Goal: Obtain resource: Download file/media

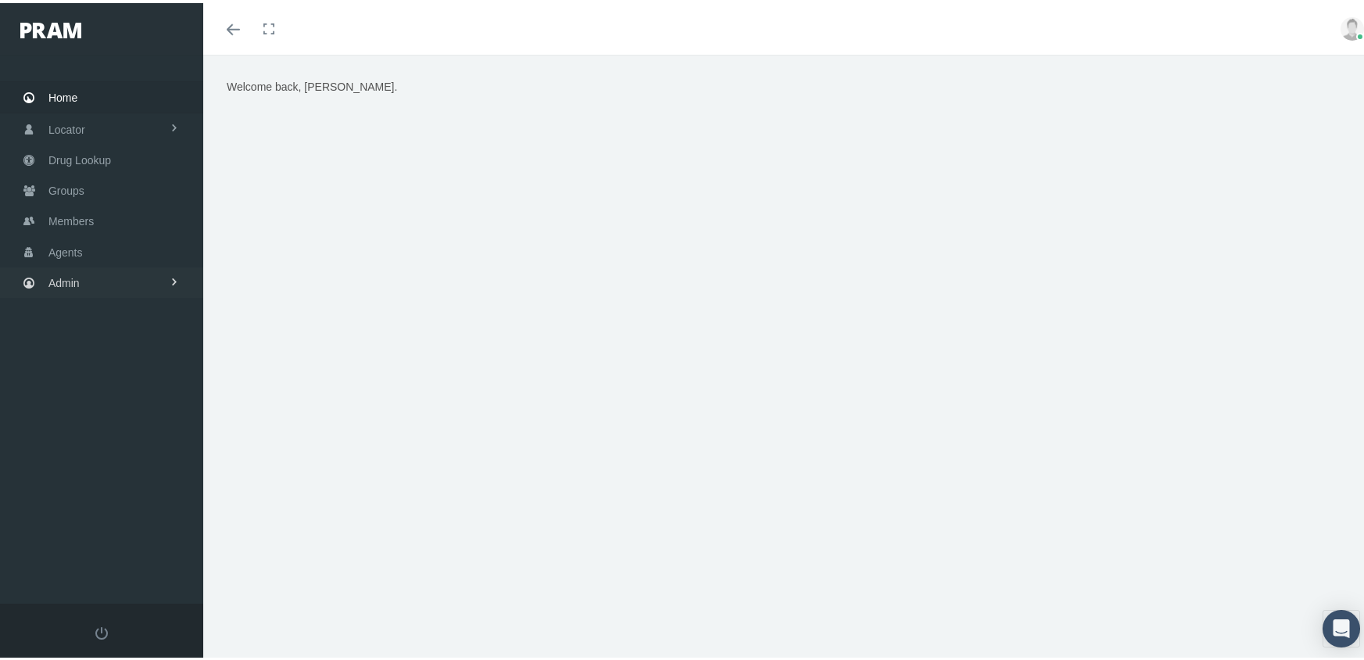
click at [76, 272] on span "Admin" at bounding box center [63, 280] width 31 height 30
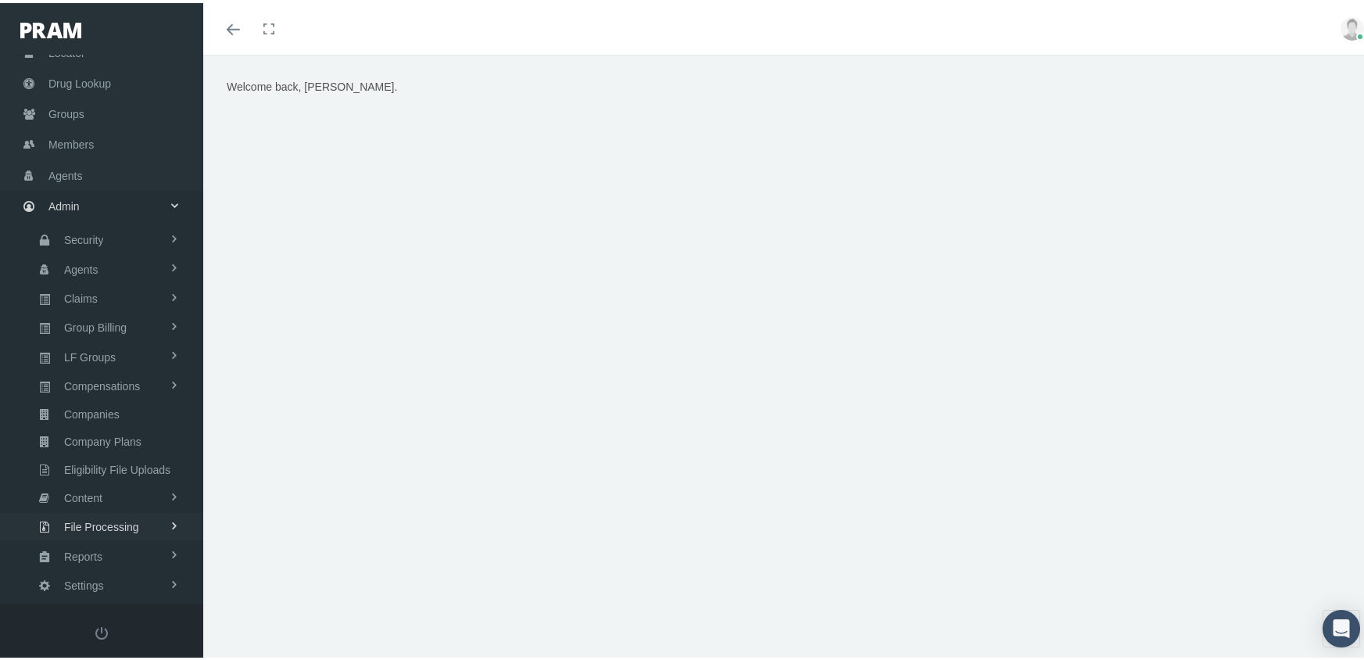
scroll to position [78, 0]
click at [133, 452] on span "Eligibility File Uploads" at bounding box center [117, 465] width 106 height 27
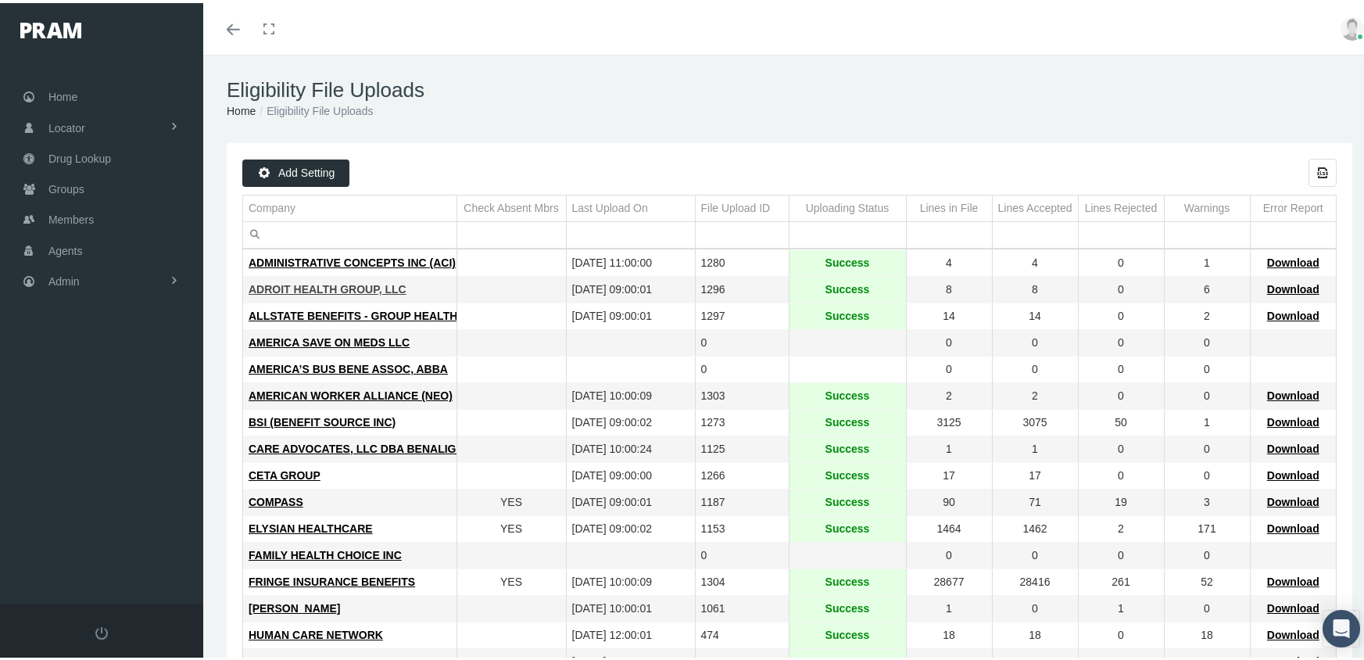
click at [350, 284] on span "ADROIT HEALTH GROUP, LLC" at bounding box center [328, 286] width 158 height 13
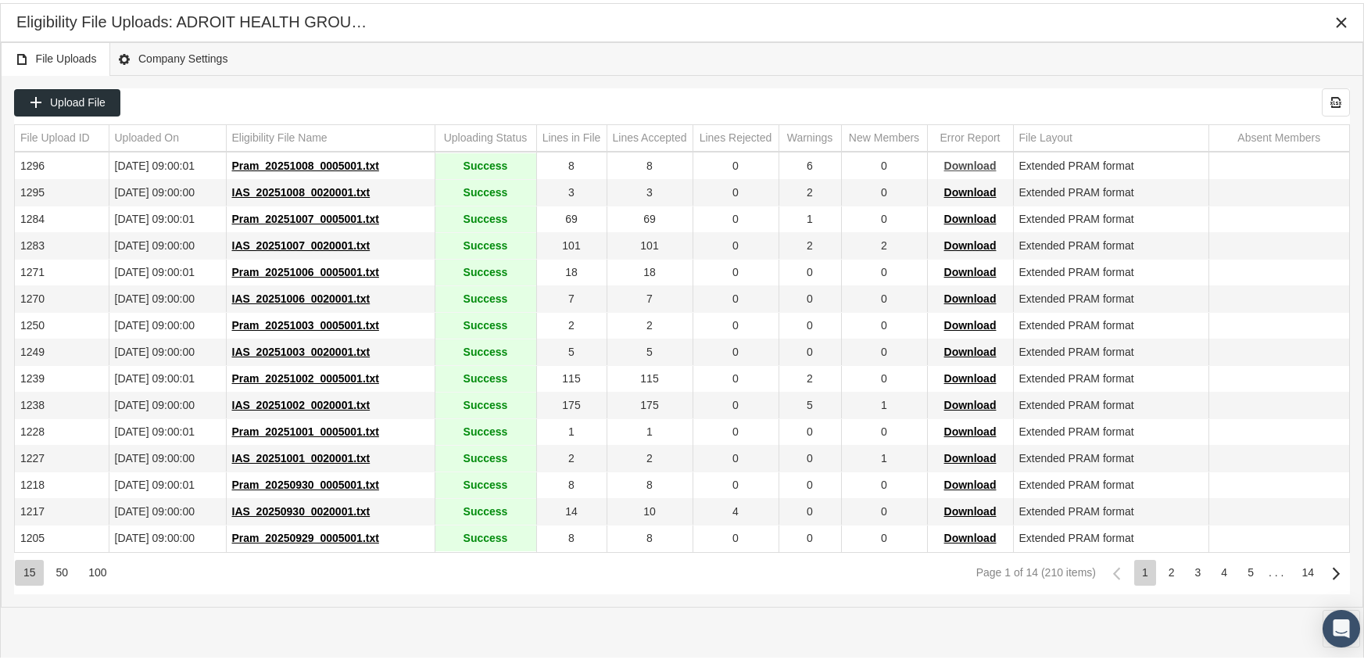
click at [983, 166] on span "Download" at bounding box center [970, 162] width 52 height 13
click at [810, 47] on div "File Uploads Company Settings" at bounding box center [682, 56] width 1363 height 34
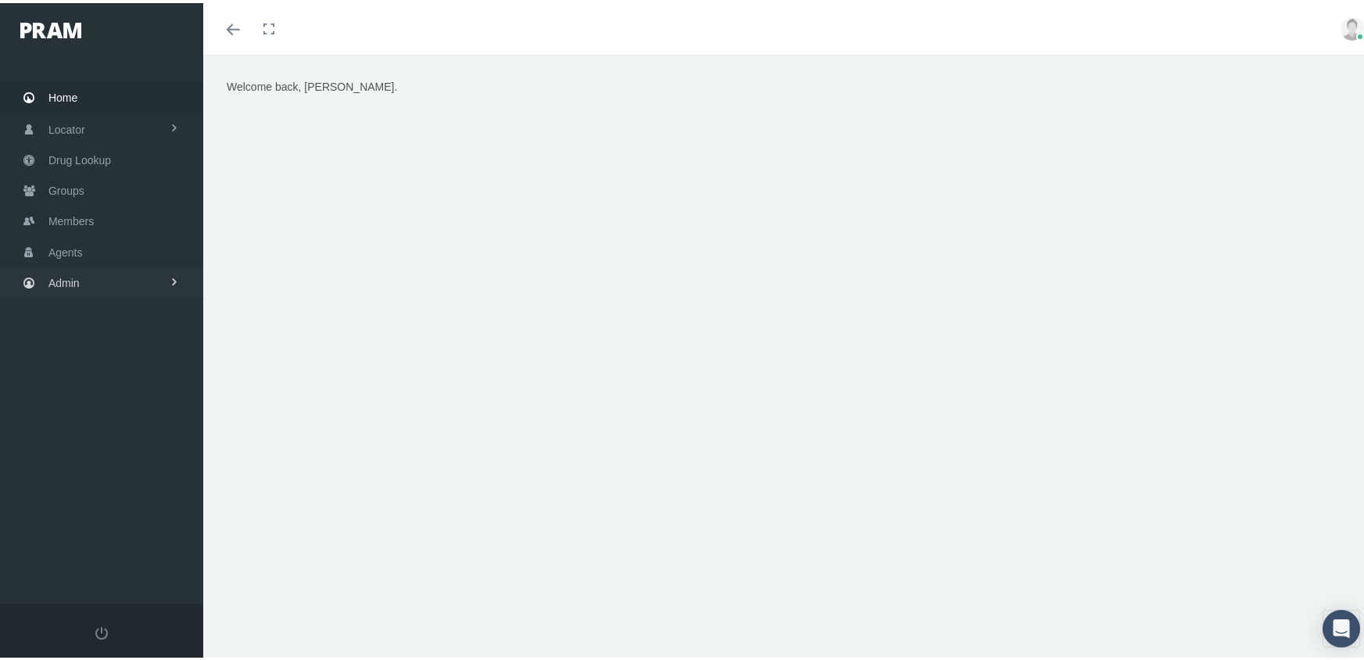
click at [68, 275] on span "Admin" at bounding box center [63, 280] width 31 height 30
click at [162, 530] on span "Eligibility File Uploads" at bounding box center [117, 543] width 106 height 27
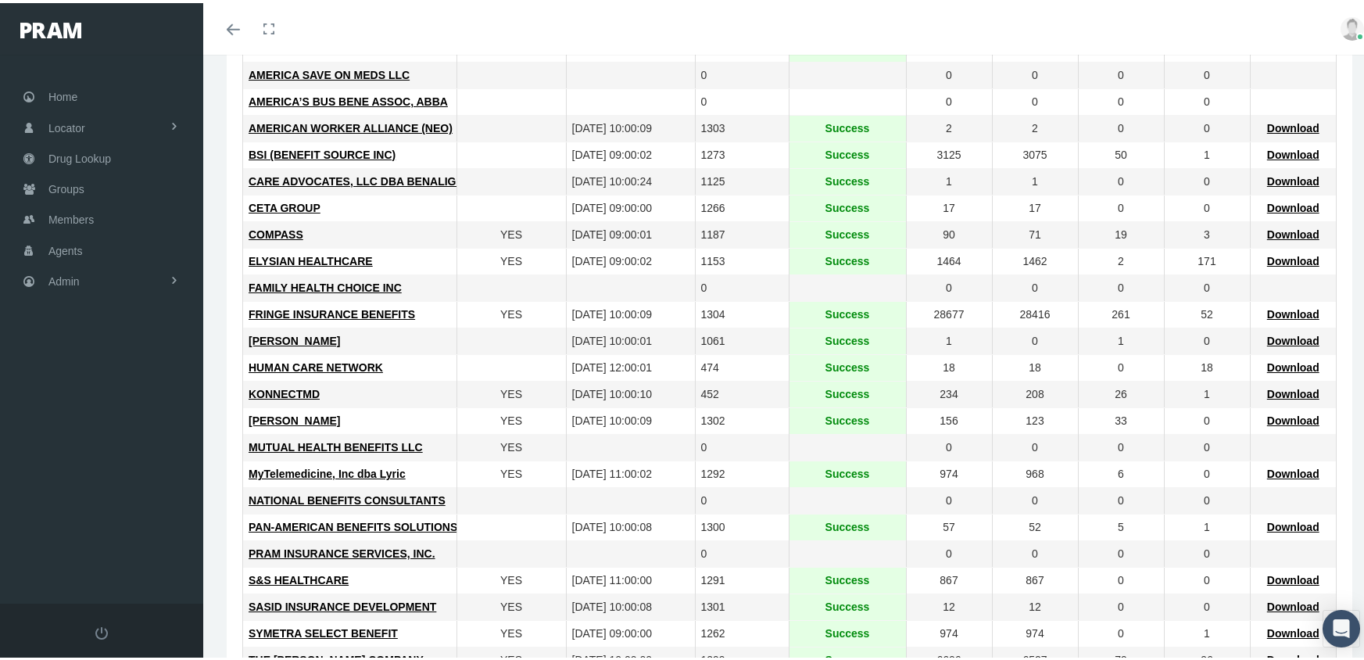
scroll to position [313, 0]
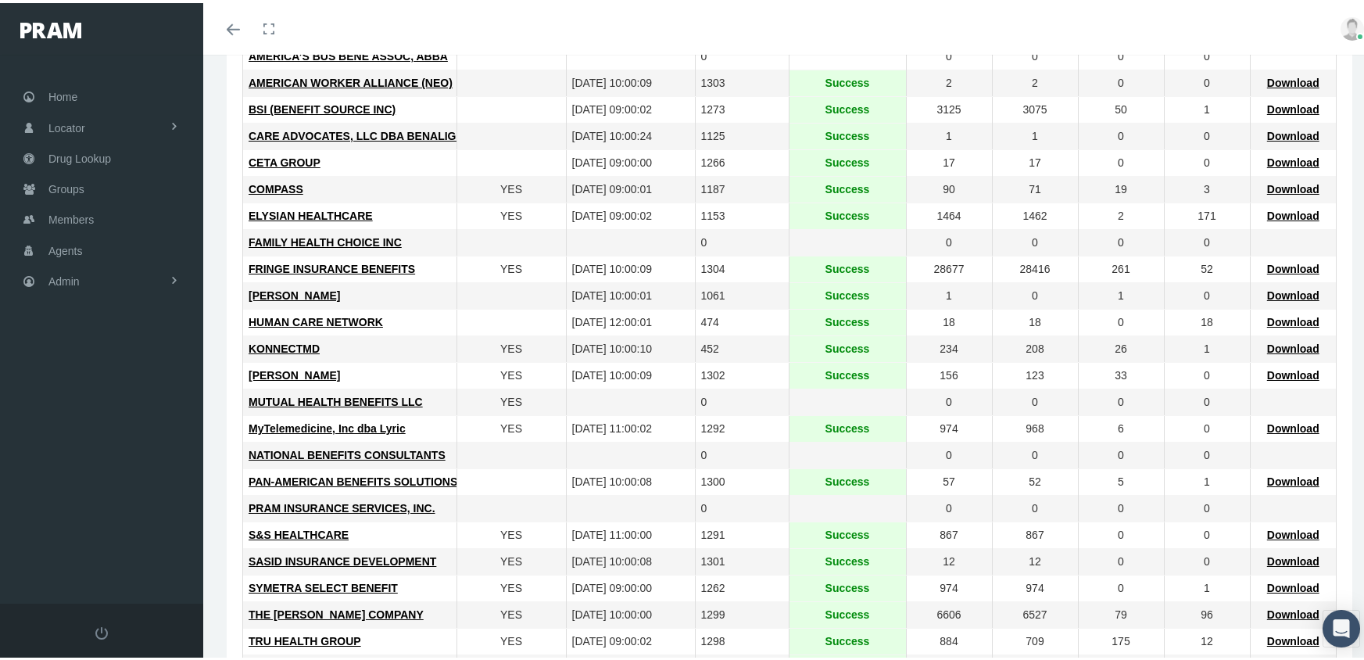
click at [313, 363] on td "MORGAN WHITE" at bounding box center [349, 373] width 213 height 27
click at [310, 377] on span "MORGAN WHITE" at bounding box center [294, 372] width 91 height 13
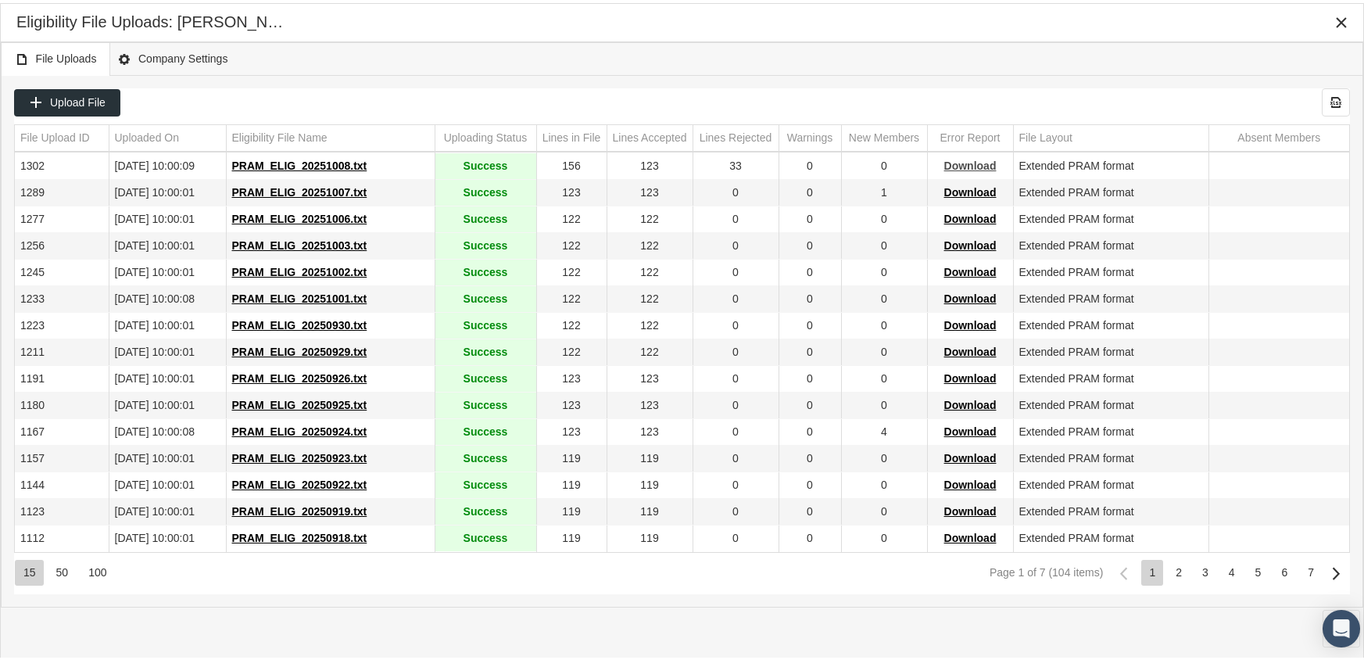
click at [972, 162] on span "Download" at bounding box center [970, 162] width 52 height 13
click at [984, 27] on div "Eligibility File Uploads: MORGAN WHITE" at bounding box center [681, 19] width 1331 height 28
click at [1345, 20] on icon "Close" at bounding box center [1341, 20] width 14 height 14
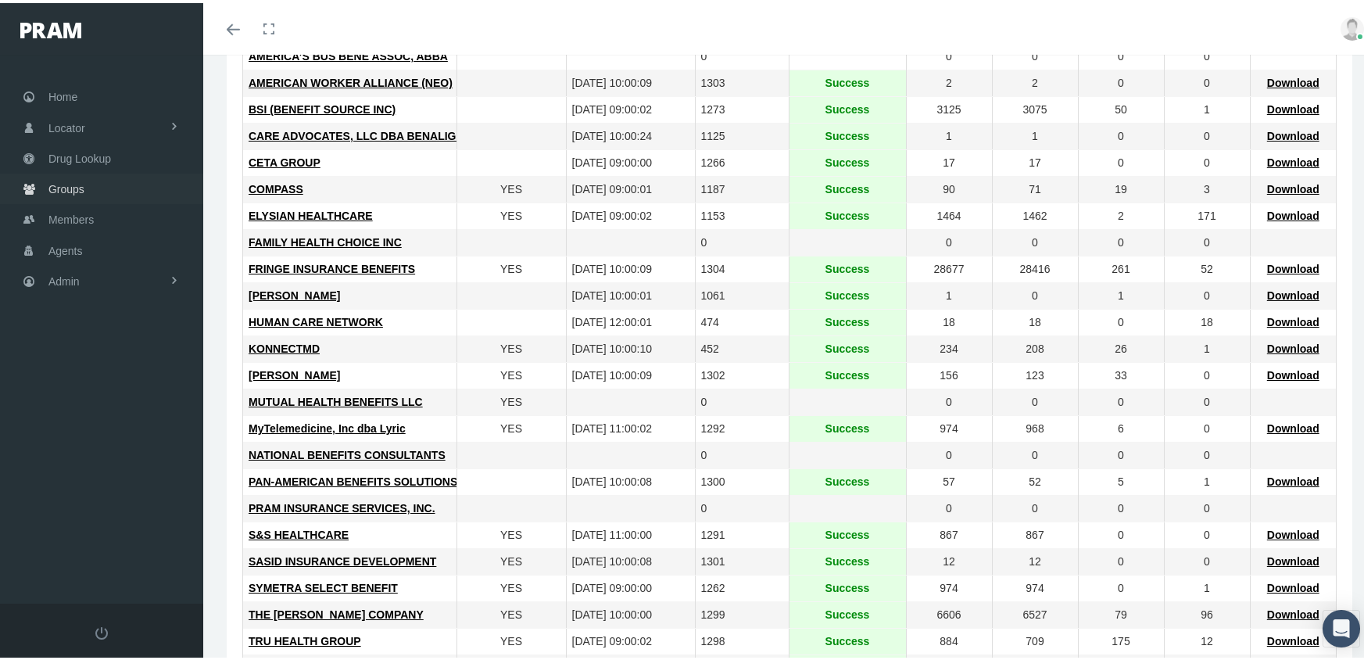
click at [66, 183] on span "Groups" at bounding box center [66, 186] width 36 height 30
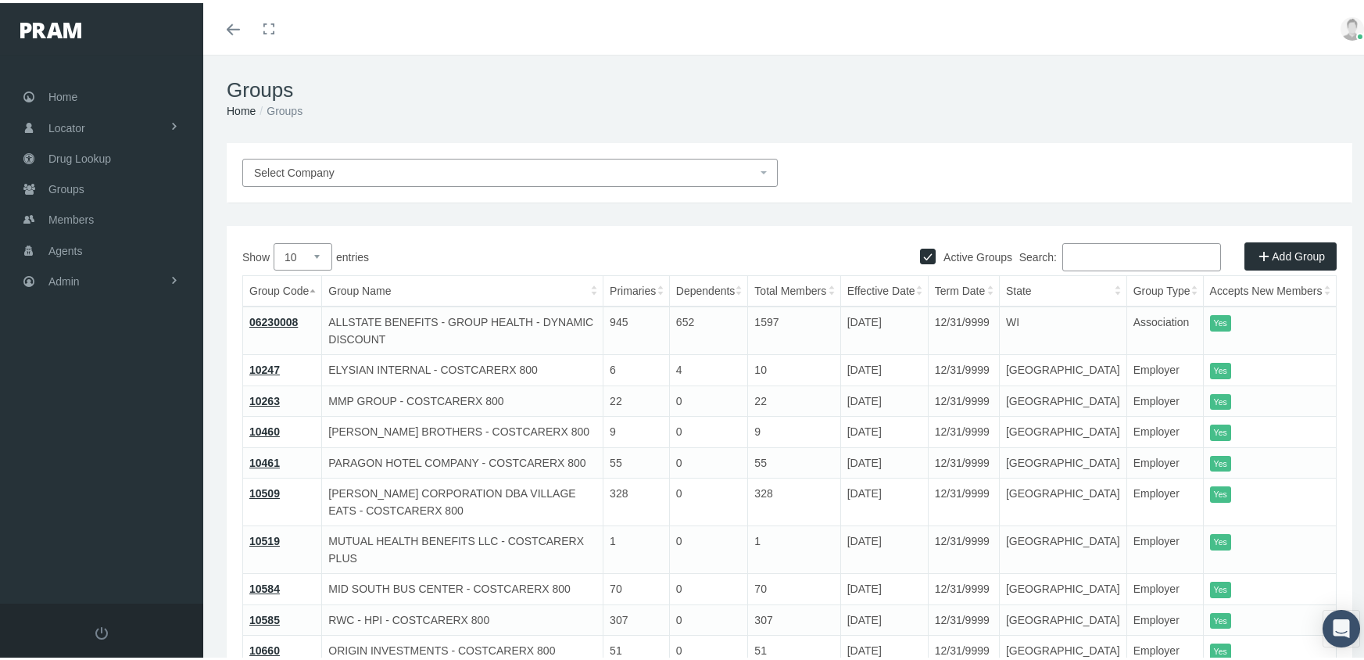
click at [920, 255] on input "Active Groups" at bounding box center [928, 252] width 16 height 16
checkbox input "false"
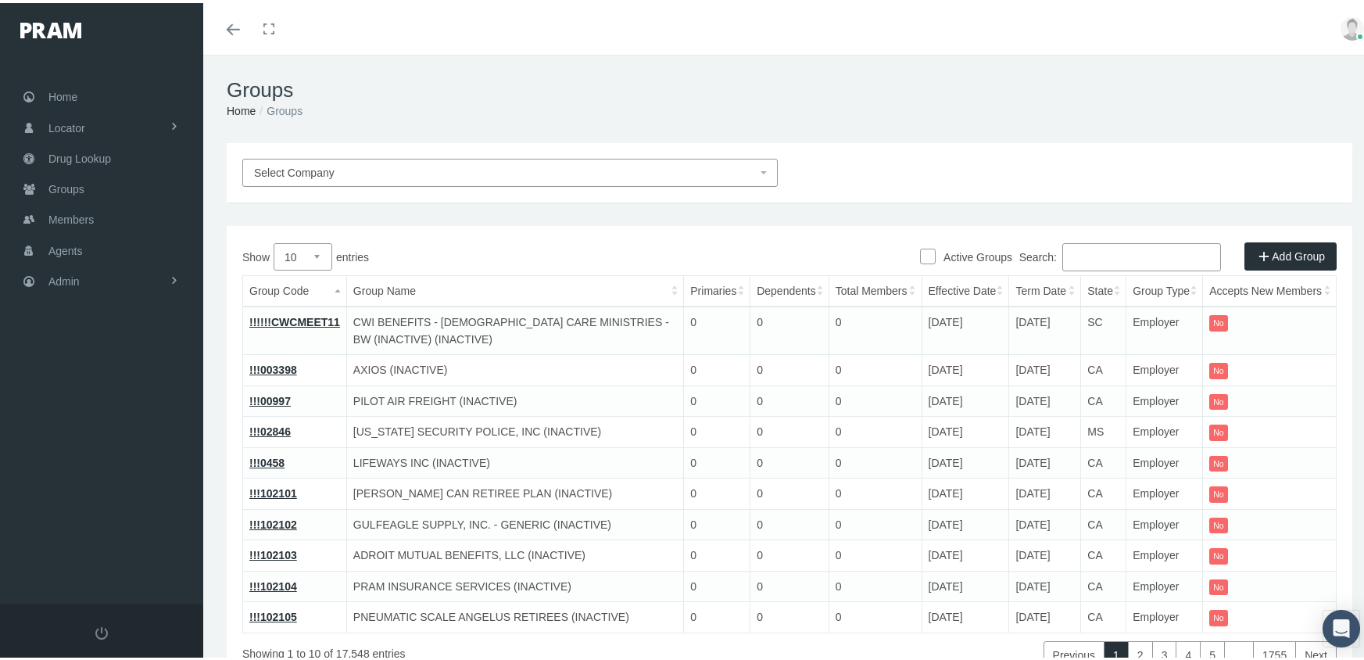
click at [1107, 259] on input "Search:" at bounding box center [1141, 254] width 159 height 28
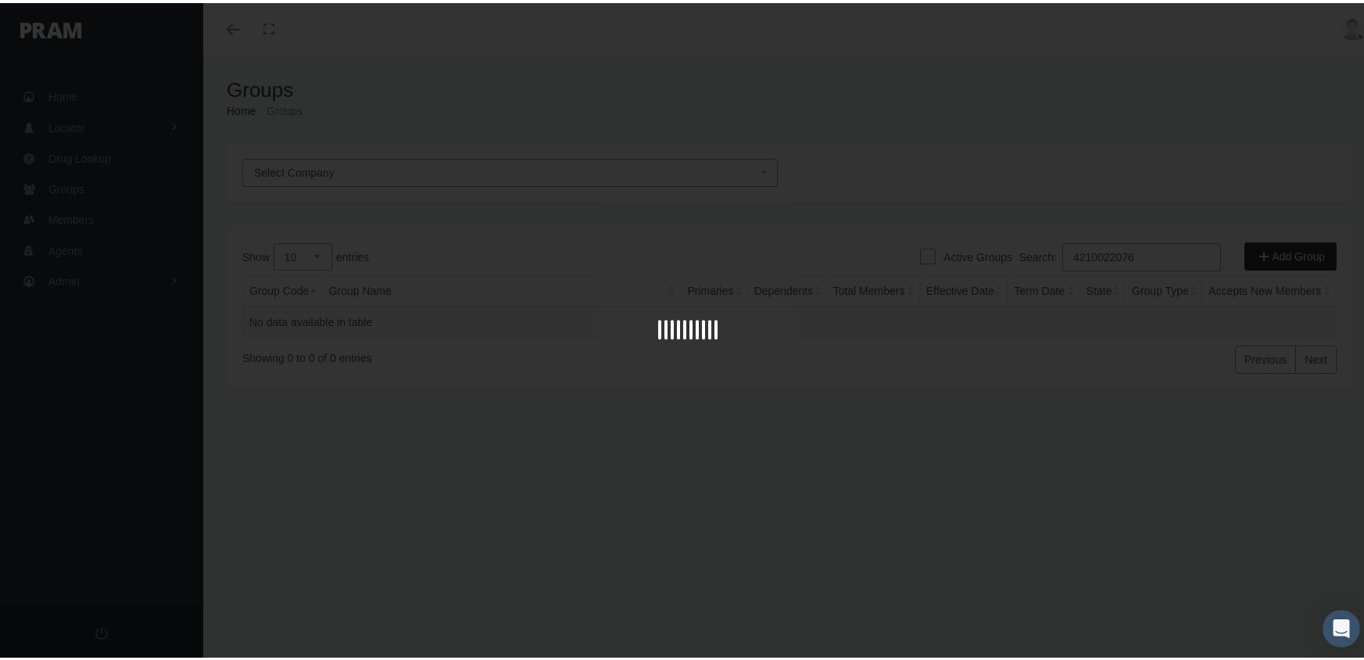
type input "42100220760"
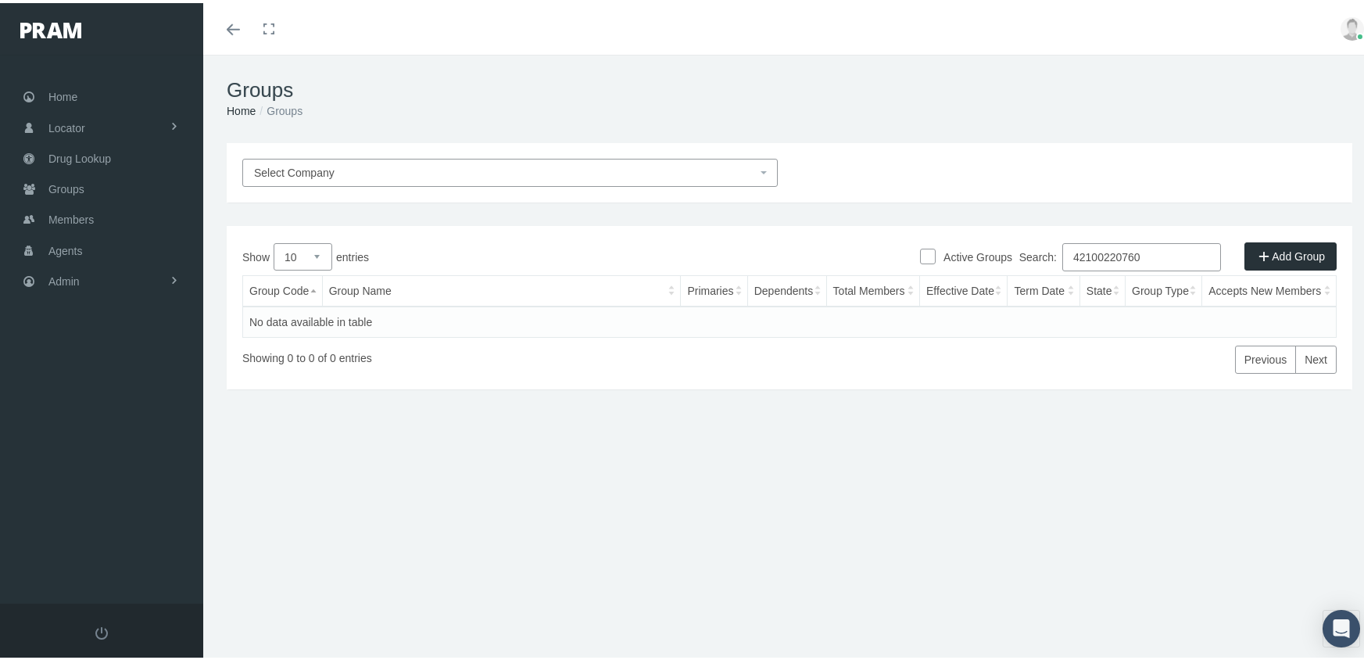
drag, startPoint x: 1147, startPoint y: 252, endPoint x: 927, endPoint y: 245, distance: 219.8
click at [927, 245] on div "Active Groups Add Group Show 10 25 50 100 entries Search: 42100220760 Group Cod…" at bounding box center [790, 304] width 1126 height 163
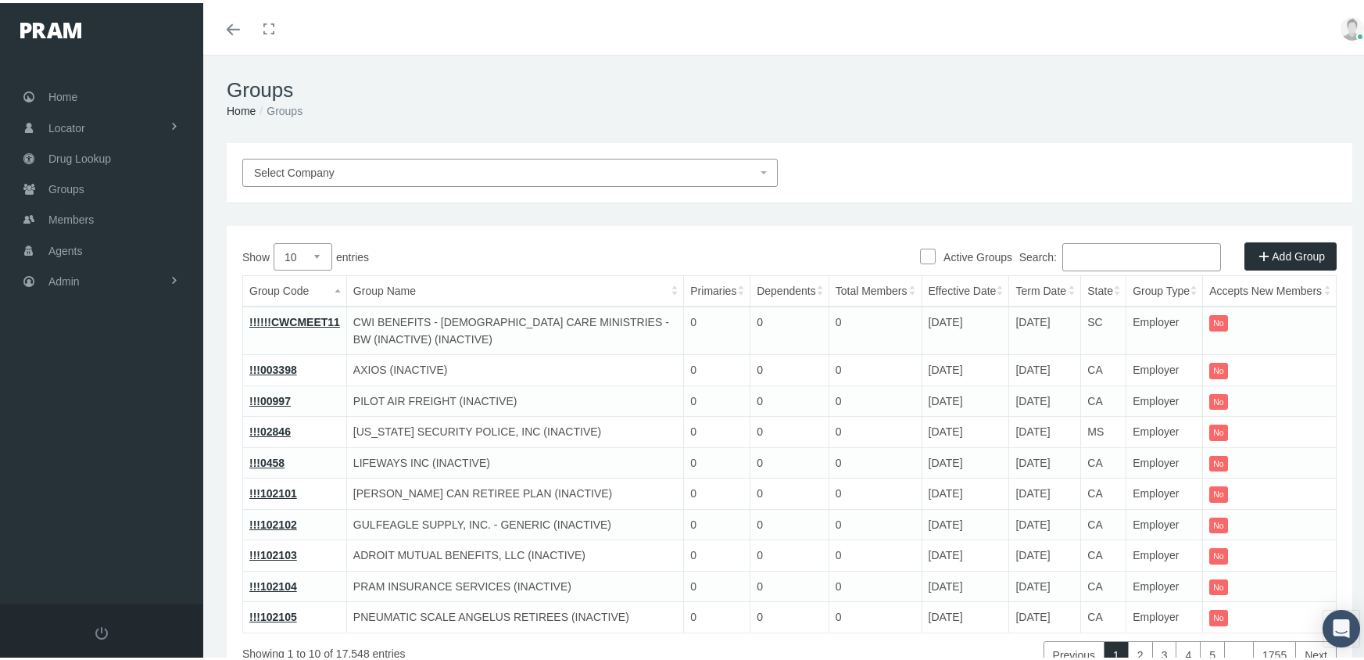
click at [360, 157] on span "Select Company" at bounding box center [509, 170] width 535 height 28
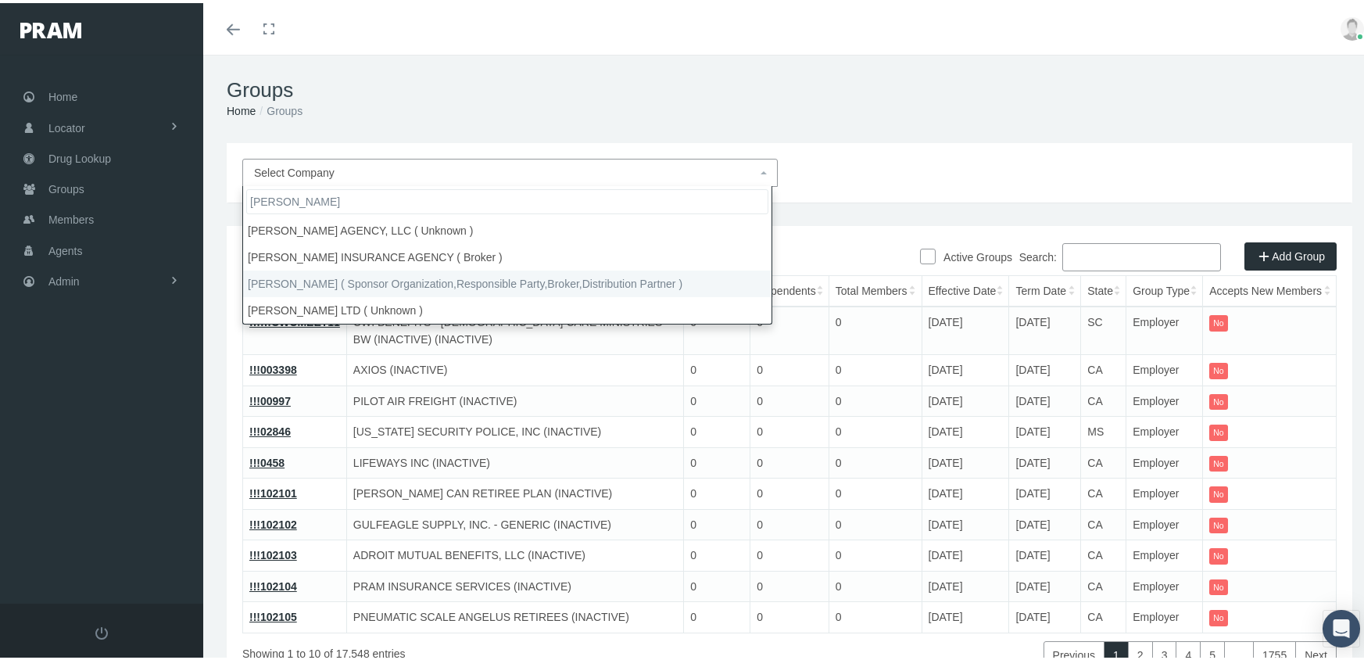
type input "morgan"
select select "2404"
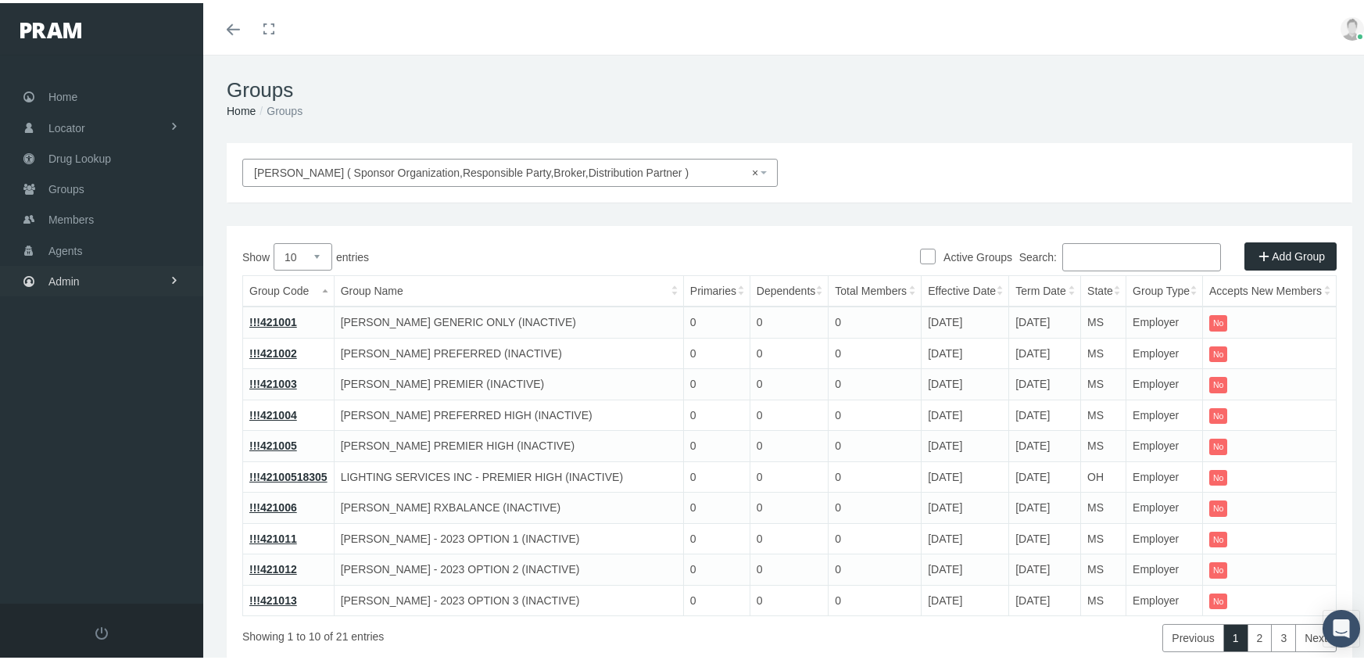
click at [66, 269] on span "Admin" at bounding box center [63, 278] width 31 height 30
click at [134, 528] on span "Eligibility File Uploads" at bounding box center [117, 541] width 106 height 27
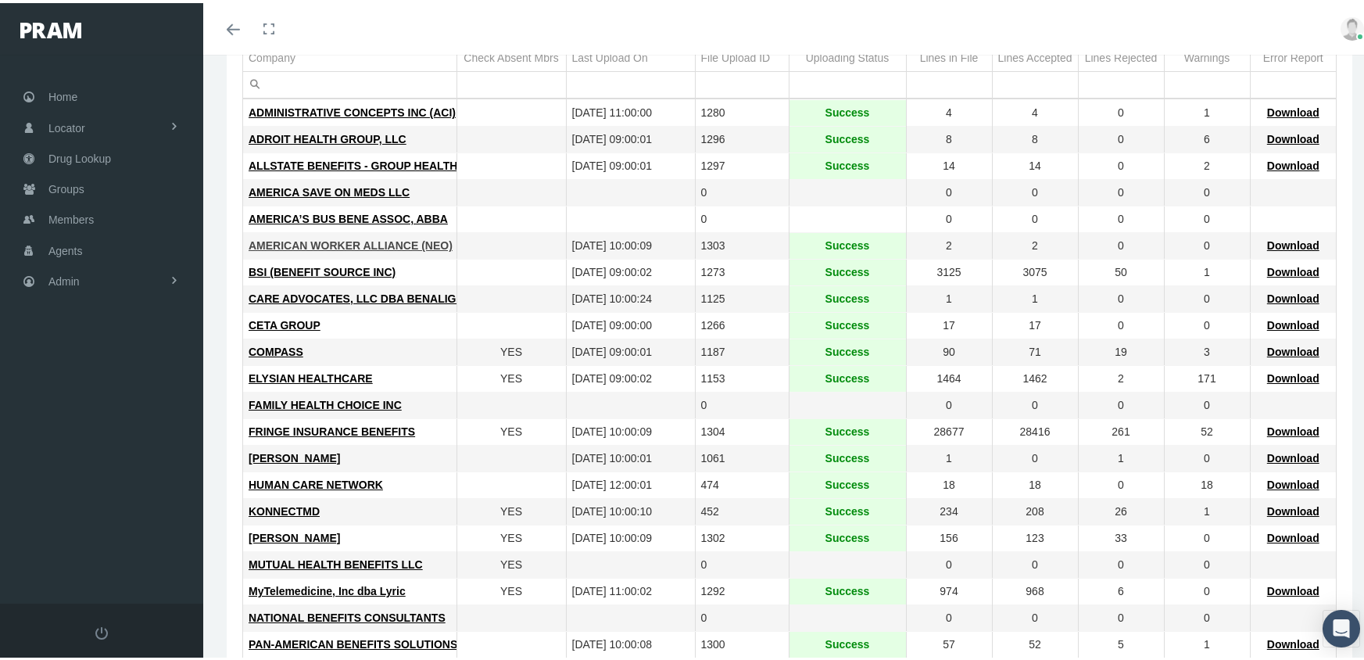
scroll to position [313, 0]
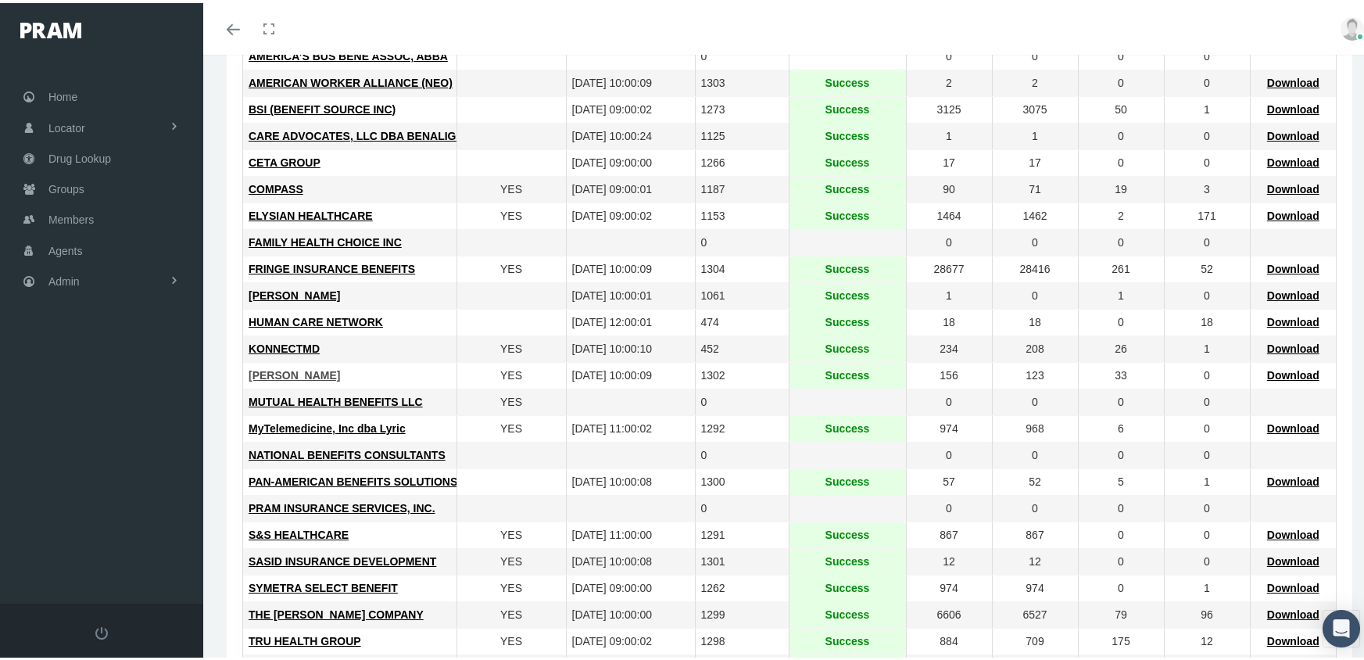
click at [288, 368] on span "MORGAN WHITE" at bounding box center [294, 372] width 91 height 13
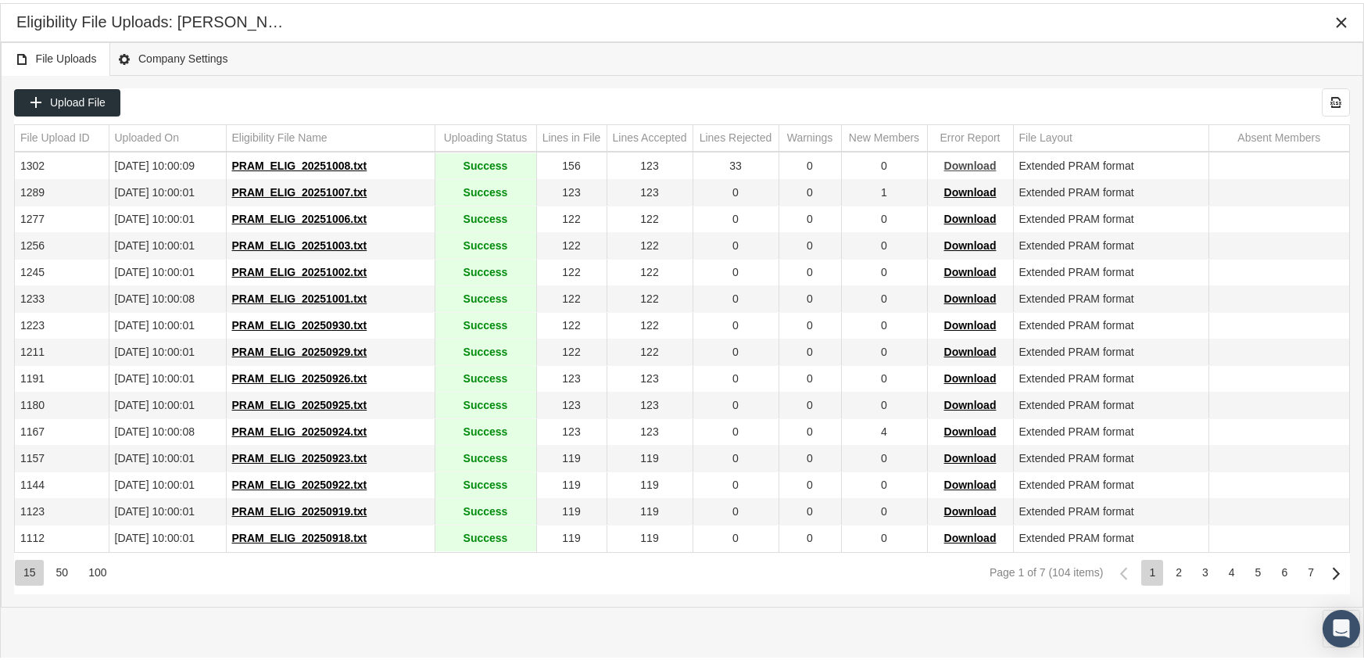
click at [965, 158] on span "Download" at bounding box center [970, 162] width 52 height 13
click at [806, 27] on div "Eligibility File Uploads: MORGAN WHITE" at bounding box center [681, 19] width 1331 height 28
click at [1341, 20] on icon "Close" at bounding box center [1341, 20] width 14 height 14
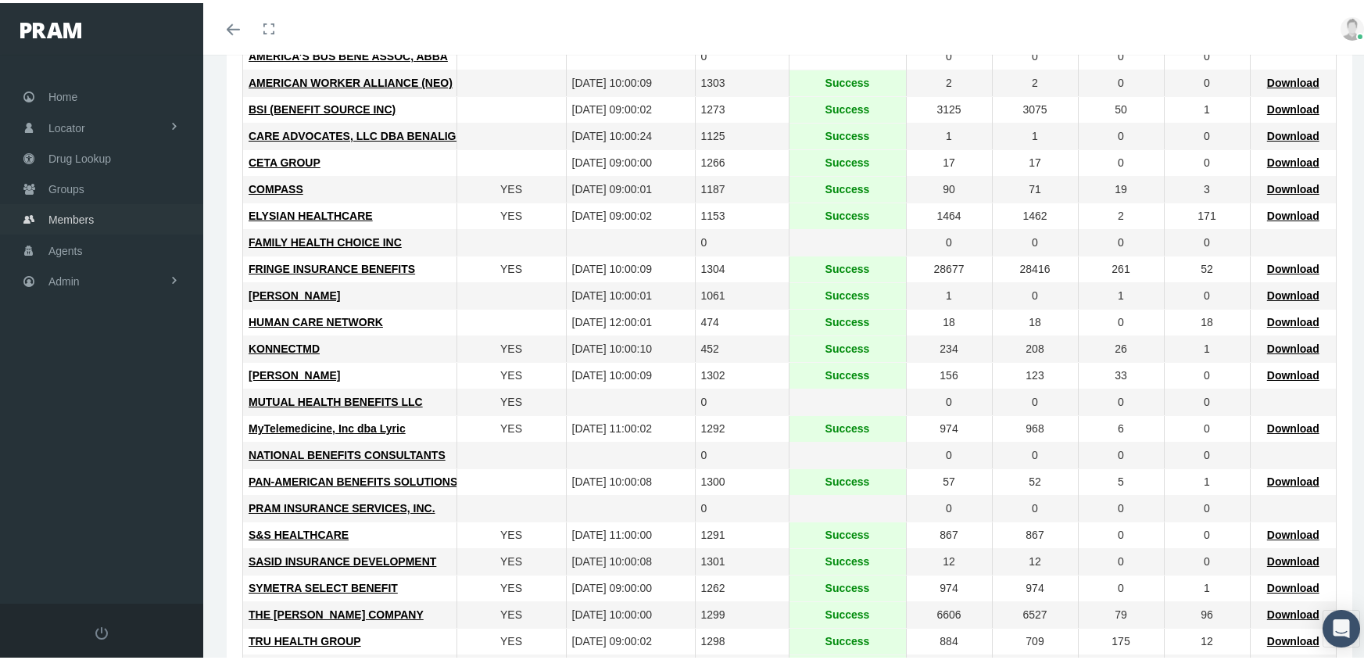
click at [63, 208] on span "Members" at bounding box center [70, 217] width 45 height 30
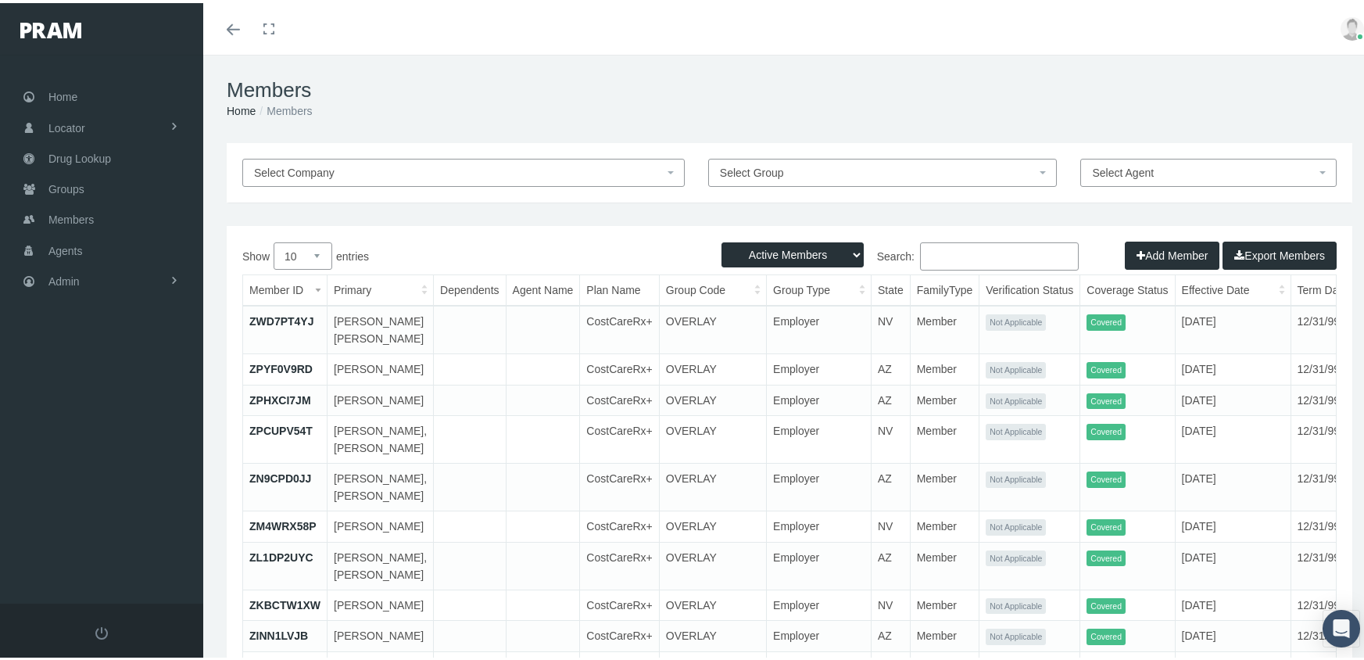
click at [758, 250] on select "Active Members Terminated Members Active & Terminated" at bounding box center [793, 251] width 142 height 25
select select "3"
click at [722, 239] on select "Active Members Terminated Members Active & Terminated" at bounding box center [793, 251] width 142 height 25
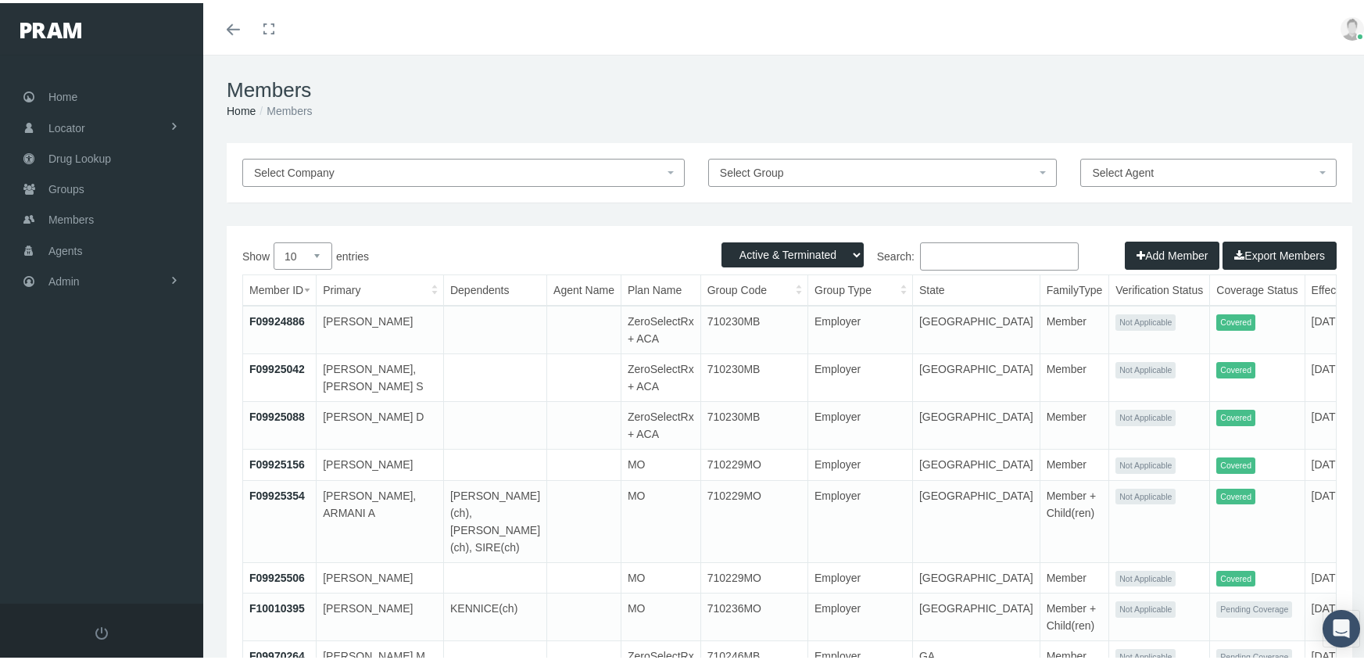
click at [960, 255] on input "Search:" at bounding box center [999, 253] width 159 height 28
paste input "838373C9B"
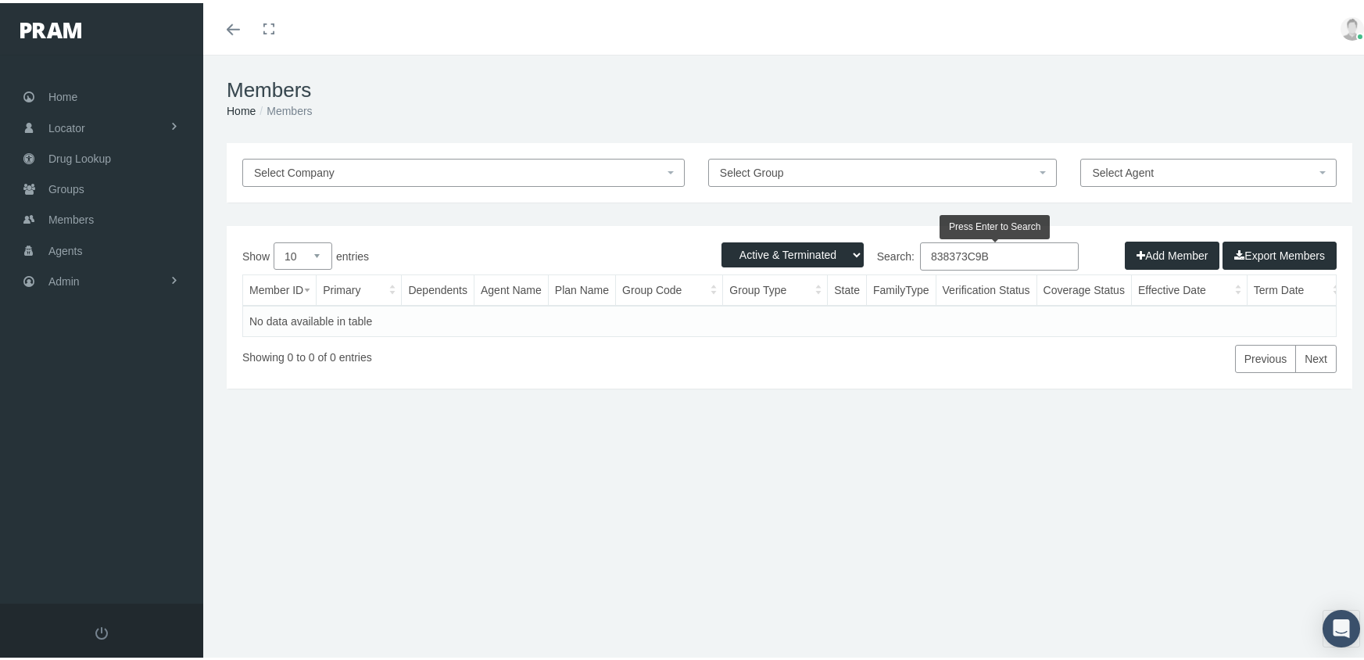
type input "838373C9B"
click at [83, 177] on span "Groups" at bounding box center [66, 186] width 36 height 30
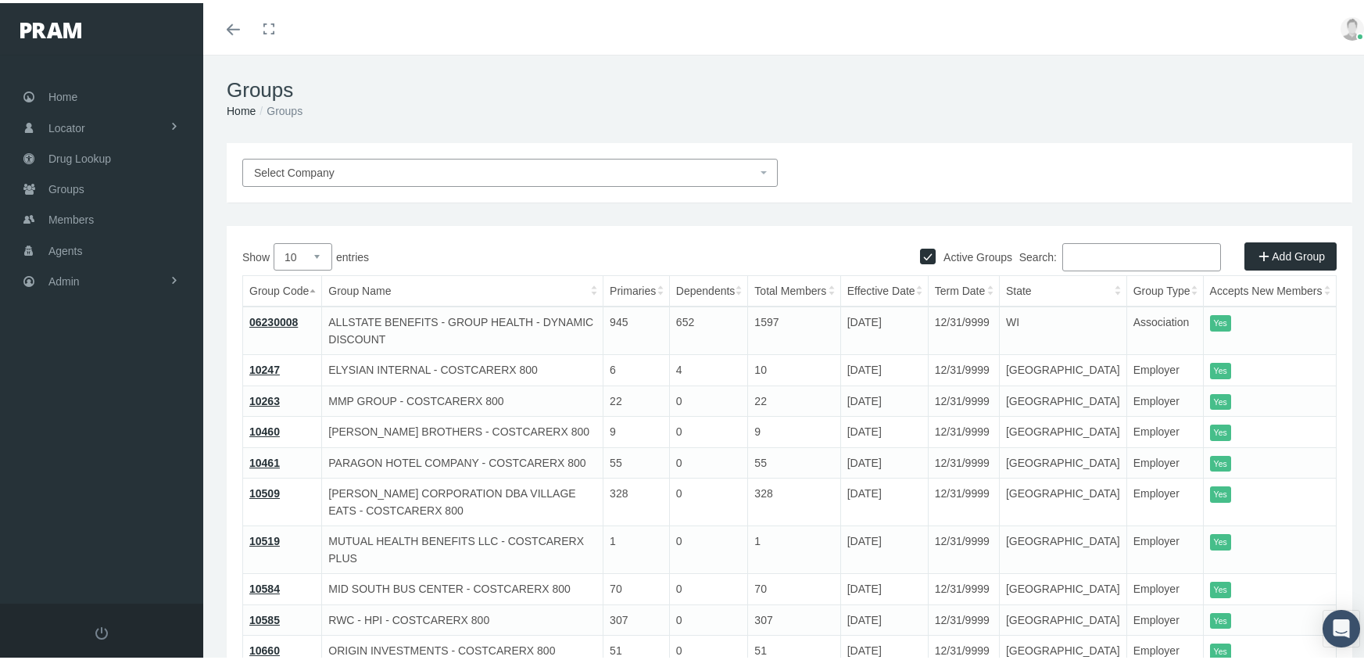
click at [356, 170] on span "Select Company" at bounding box center [505, 169] width 503 height 17
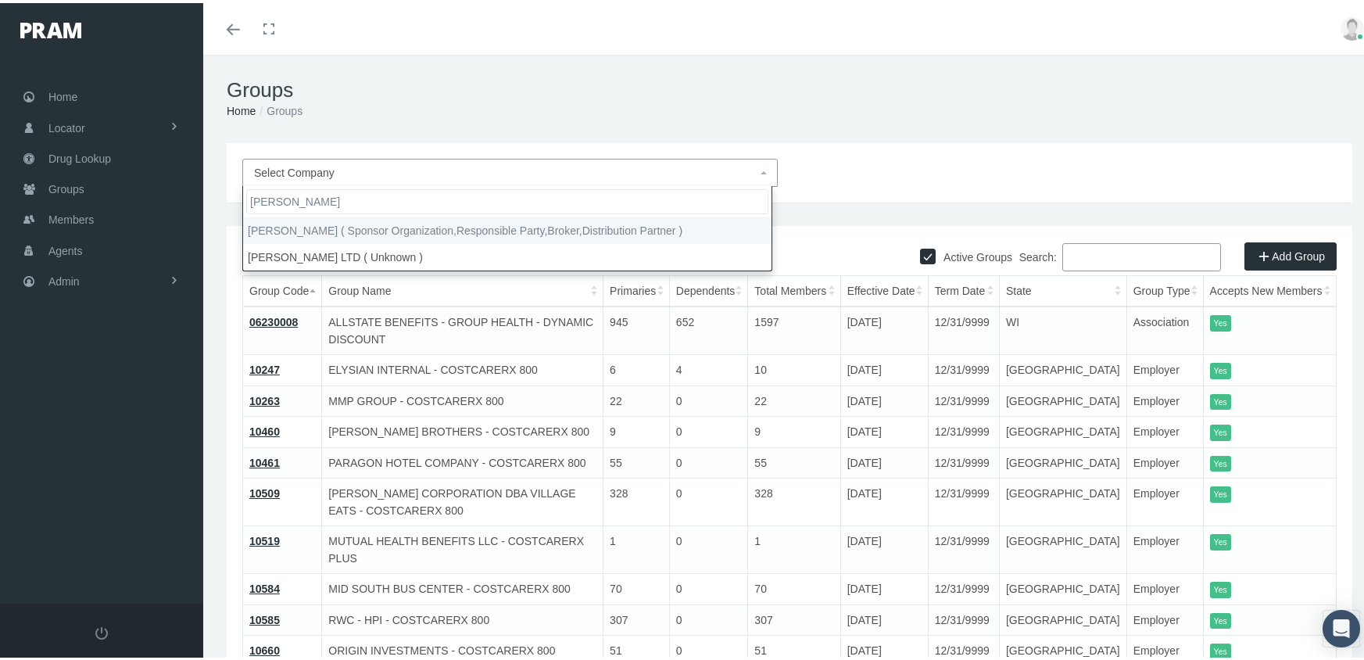
type input "[PERSON_NAME]"
select select "2404"
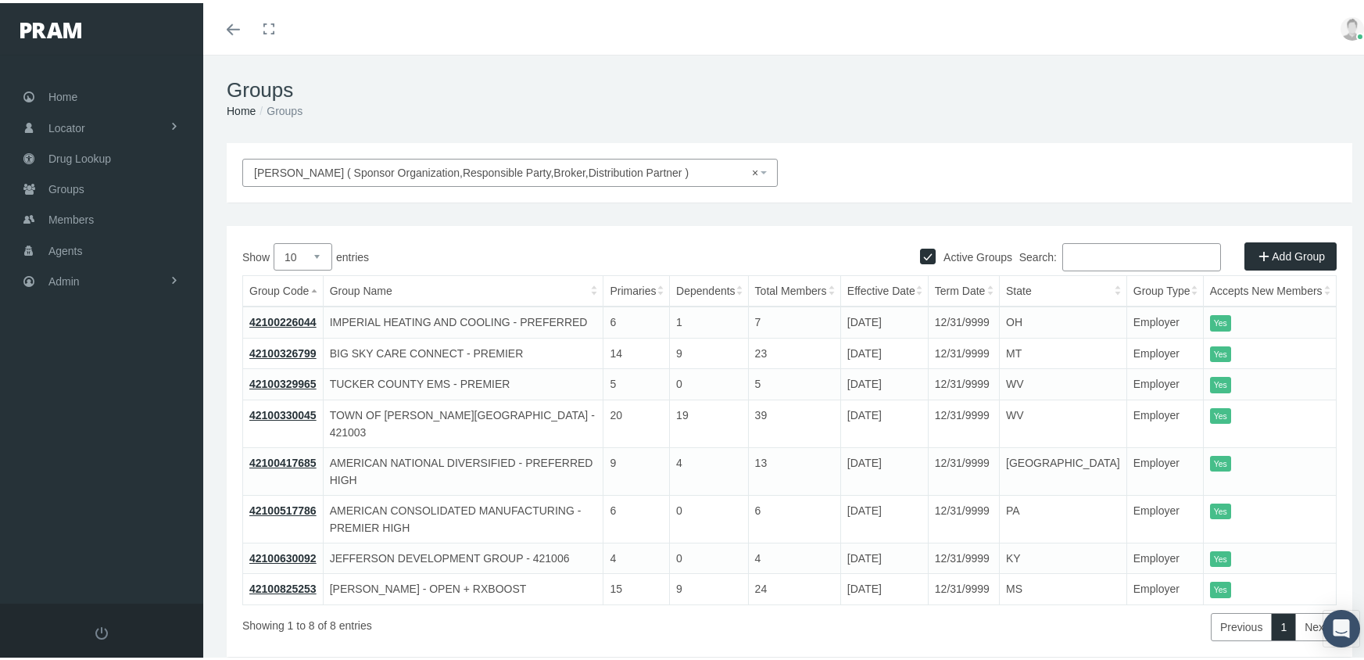
click at [928, 283] on th "Effective Date" at bounding box center [884, 288] width 88 height 31
